Goal: Check status: Check status

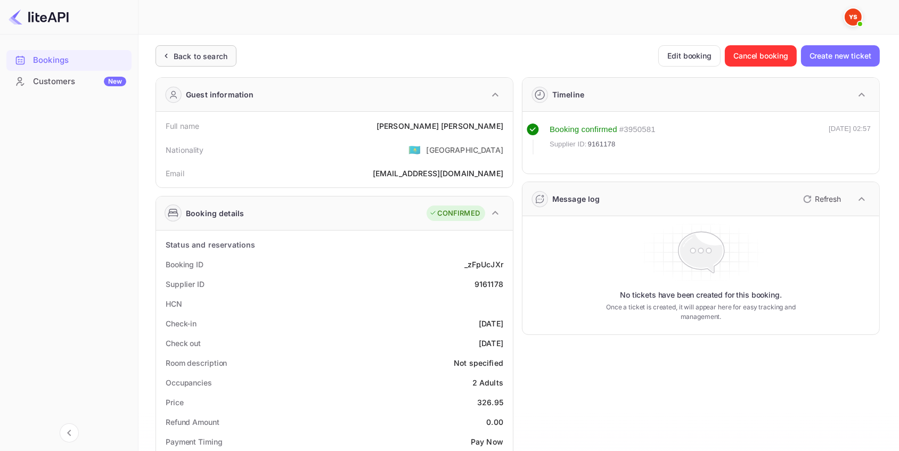
click at [202, 53] on div "Back to search" at bounding box center [201, 56] width 54 height 11
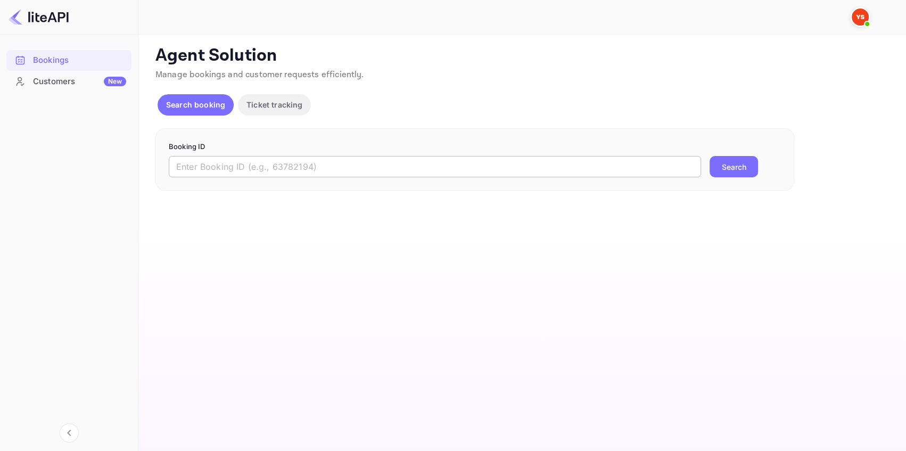
click at [224, 165] on input "text" at bounding box center [435, 166] width 533 height 21
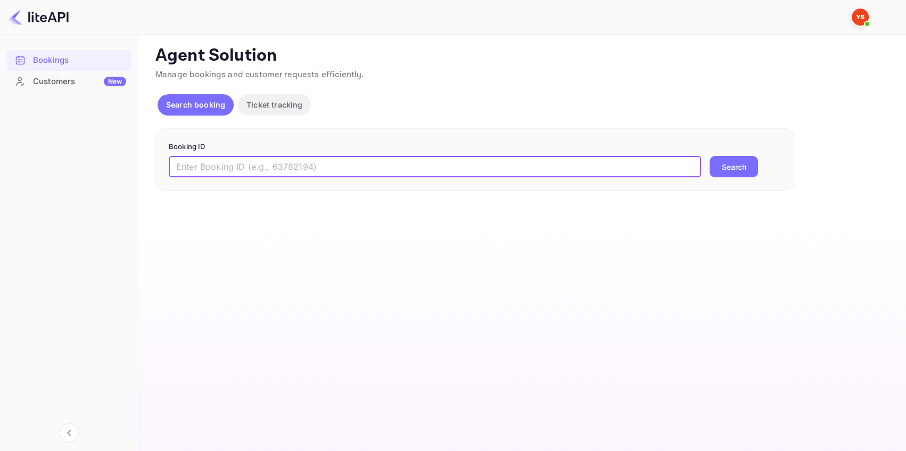
paste input "8701303"
type input "8701303"
click at [724, 165] on button "Search" at bounding box center [734, 166] width 48 height 21
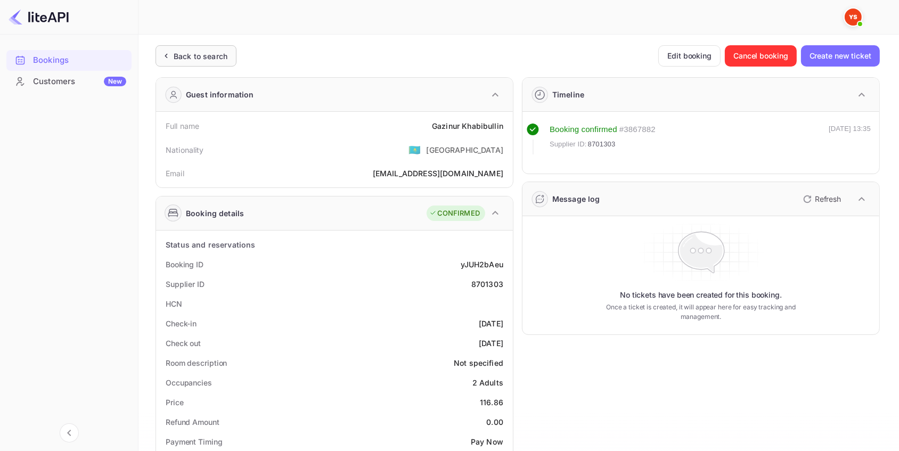
click at [215, 55] on div "Back to search" at bounding box center [201, 56] width 54 height 11
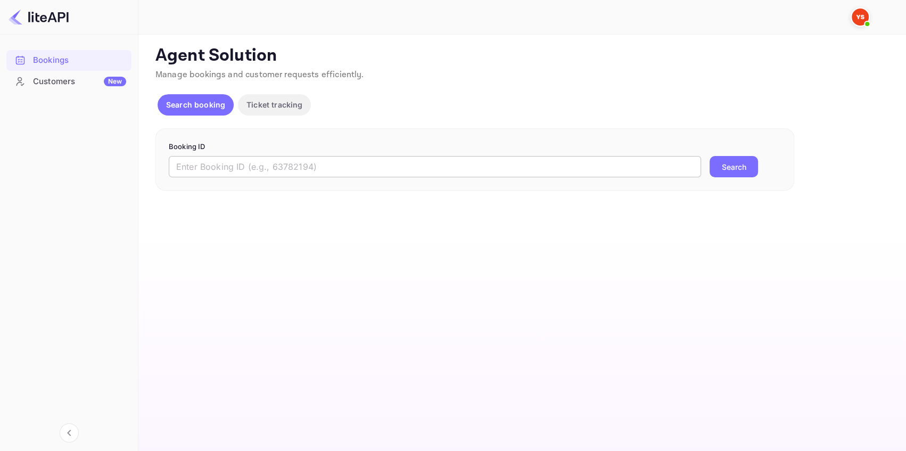
click at [257, 166] on input "text" at bounding box center [435, 166] width 533 height 21
paste input "9111881"
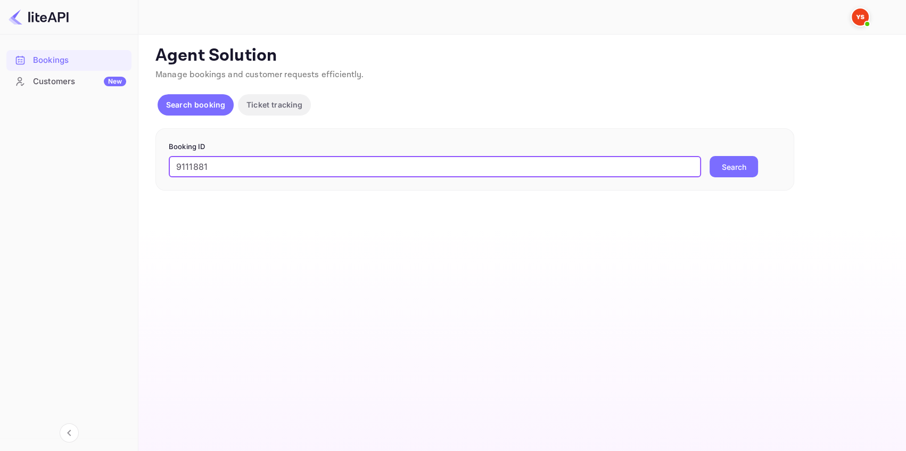
type input "9111881"
click at [734, 168] on button "Search" at bounding box center [734, 166] width 48 height 21
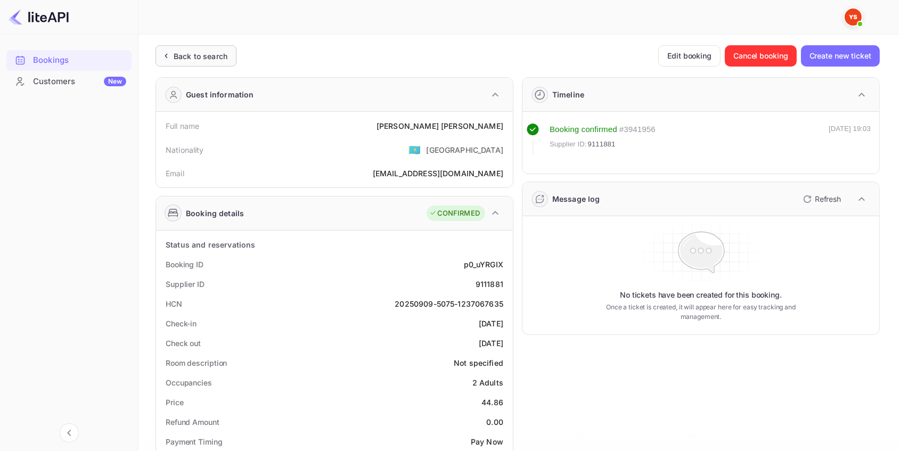
click at [215, 55] on div "Back to search" at bounding box center [201, 56] width 54 height 11
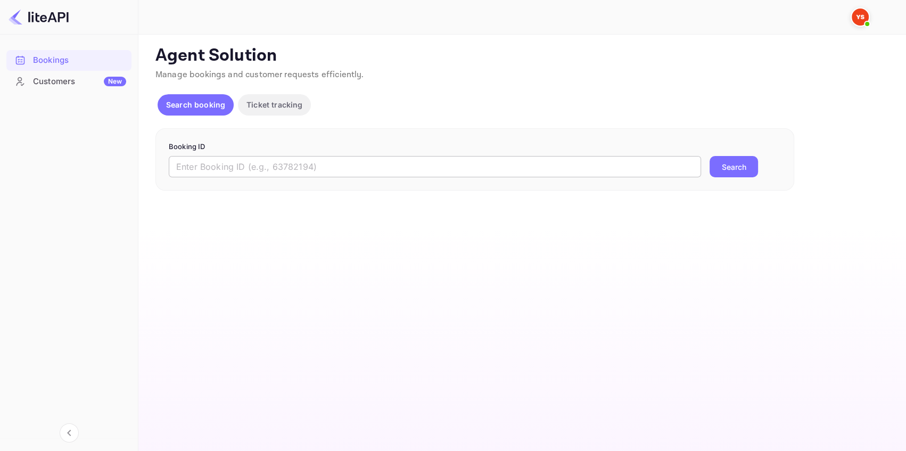
click at [256, 160] on input "text" at bounding box center [435, 166] width 533 height 21
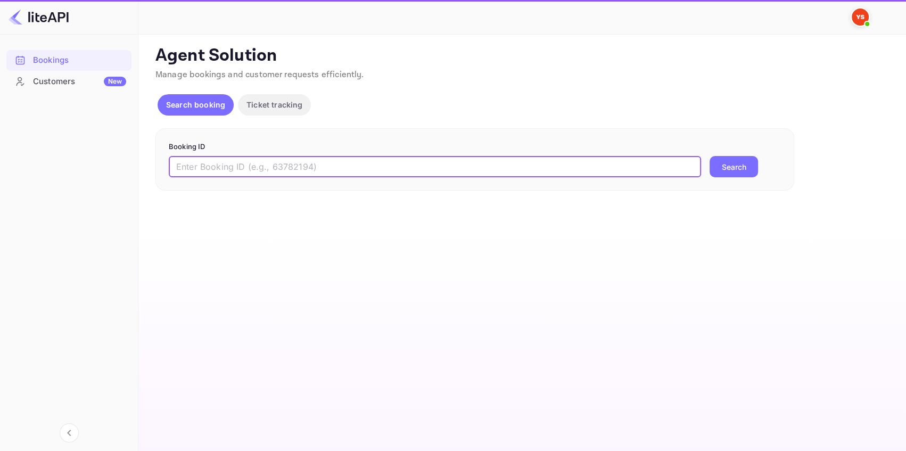
paste input "9190965"
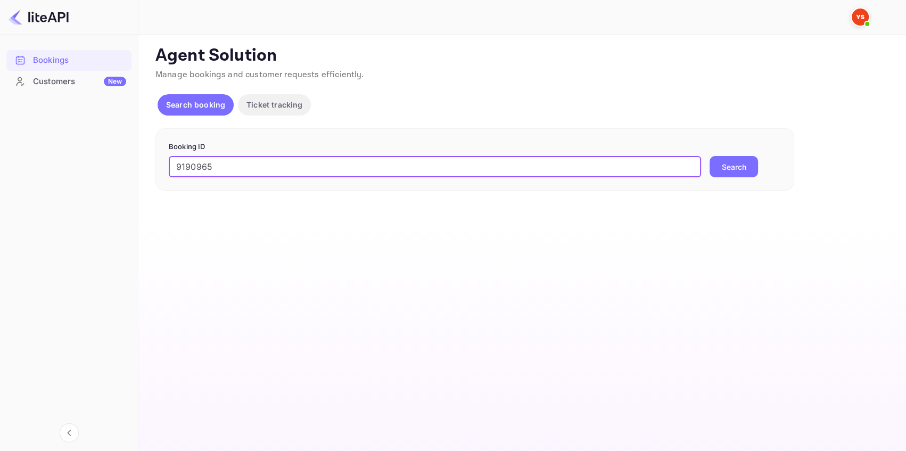
type input "9190965"
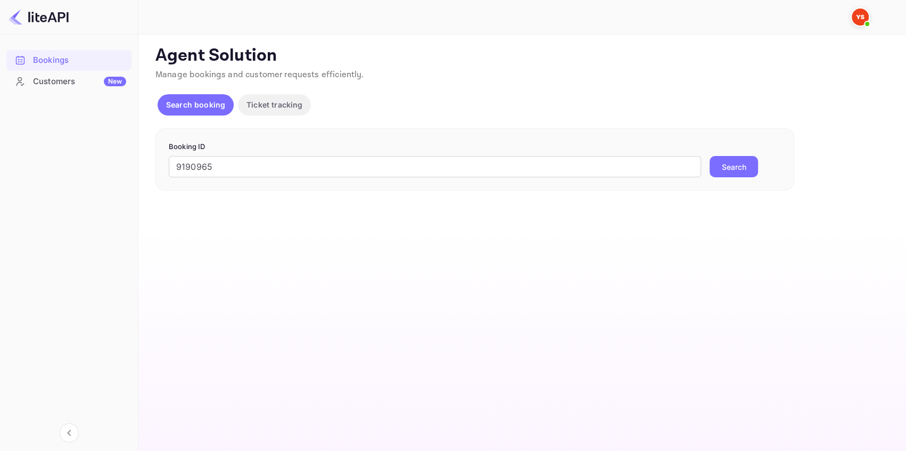
click at [752, 160] on button "Search" at bounding box center [734, 166] width 48 height 21
